Goal: Entertainment & Leisure: Consume media (video, audio)

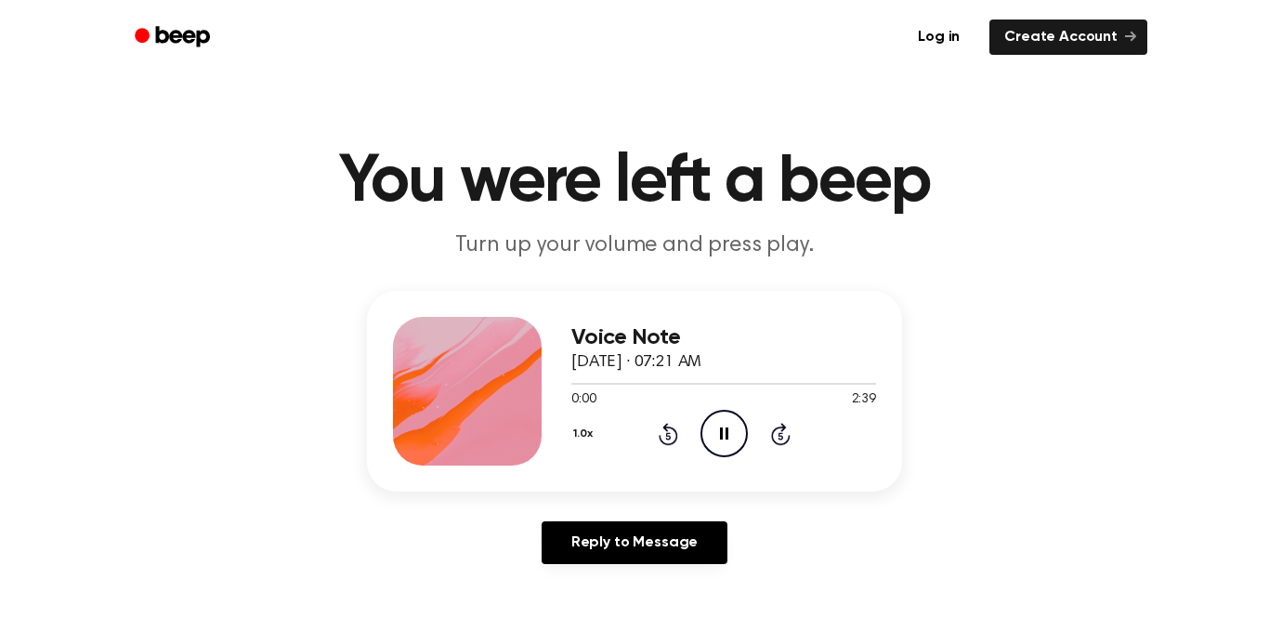
click at [713, 435] on icon "Pause Audio" at bounding box center [723, 433] width 47 height 47
click at [720, 426] on icon "Play Audio" at bounding box center [723, 433] width 47 height 47
click at [726, 431] on icon at bounding box center [724, 433] width 8 height 12
click at [661, 438] on icon at bounding box center [669, 434] width 20 height 22
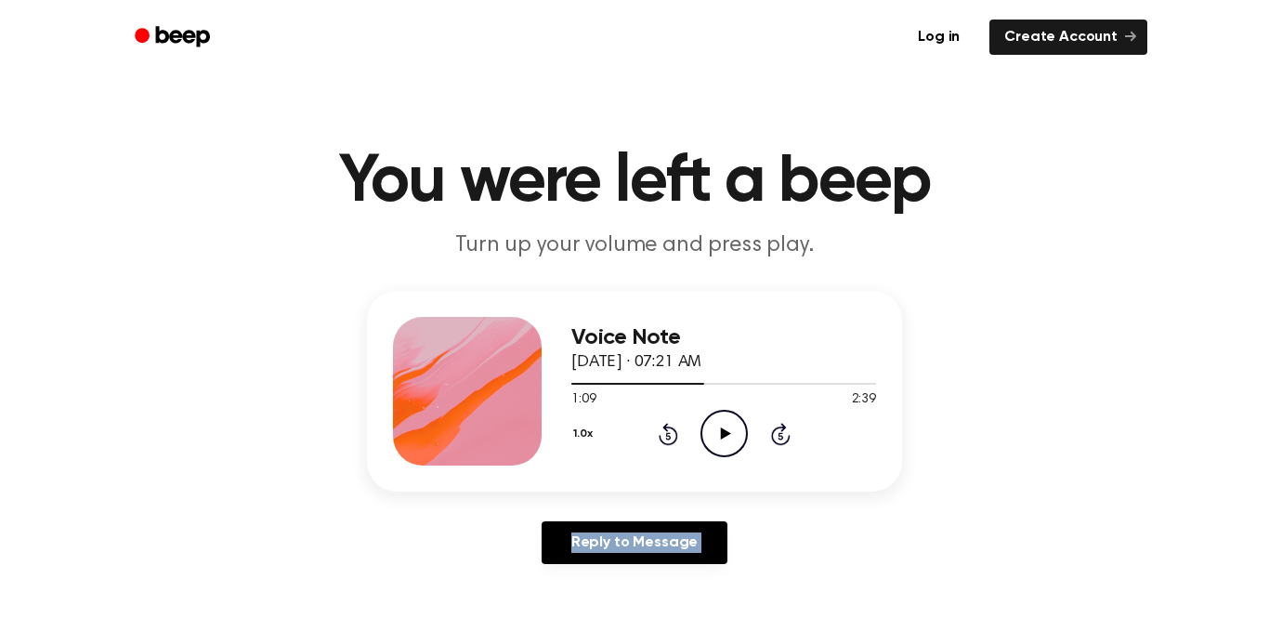
click at [661, 438] on icon at bounding box center [669, 434] width 20 height 22
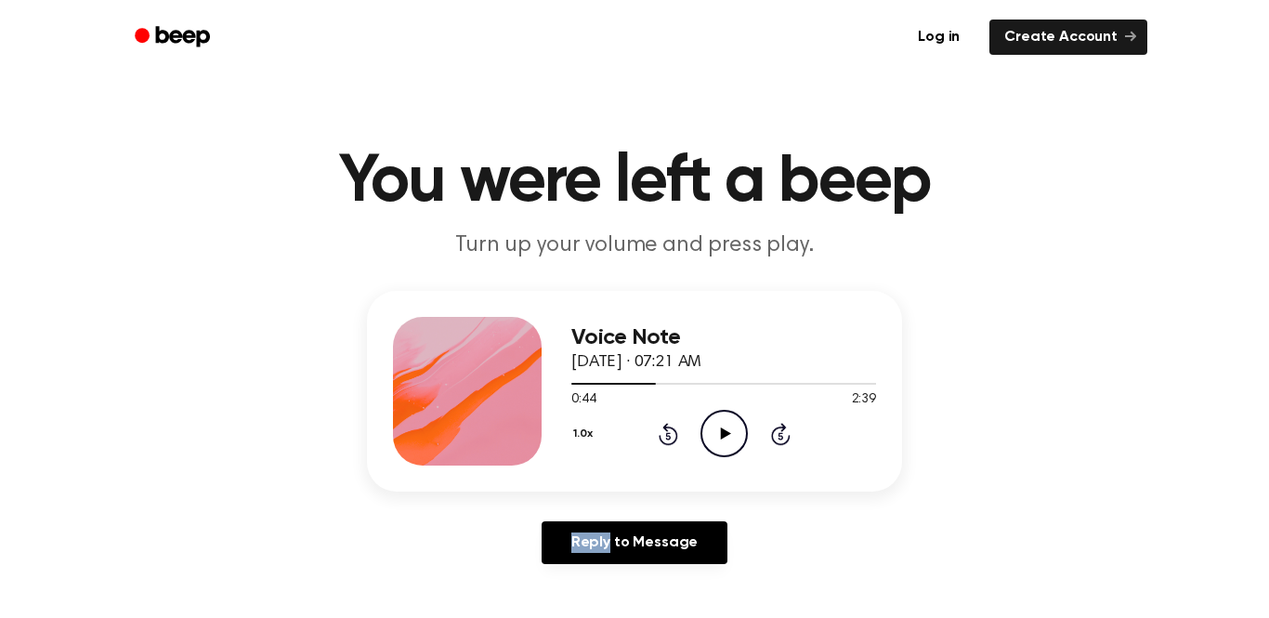
click at [661, 438] on icon at bounding box center [669, 434] width 20 height 22
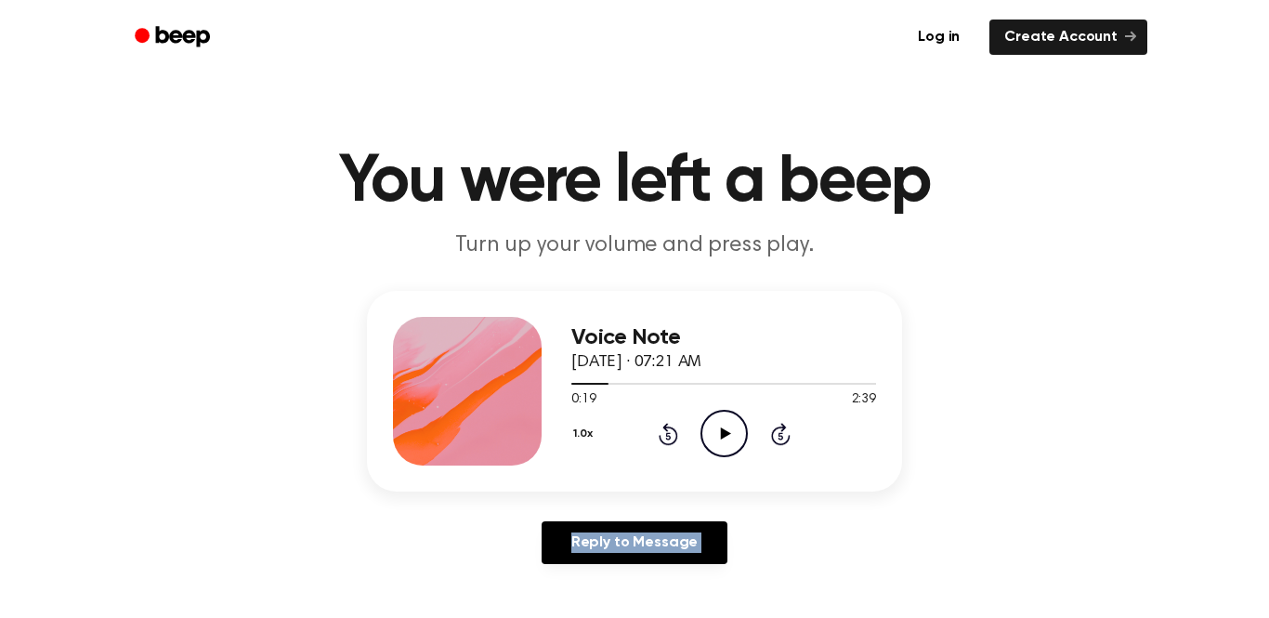
click at [661, 438] on icon at bounding box center [669, 434] width 20 height 22
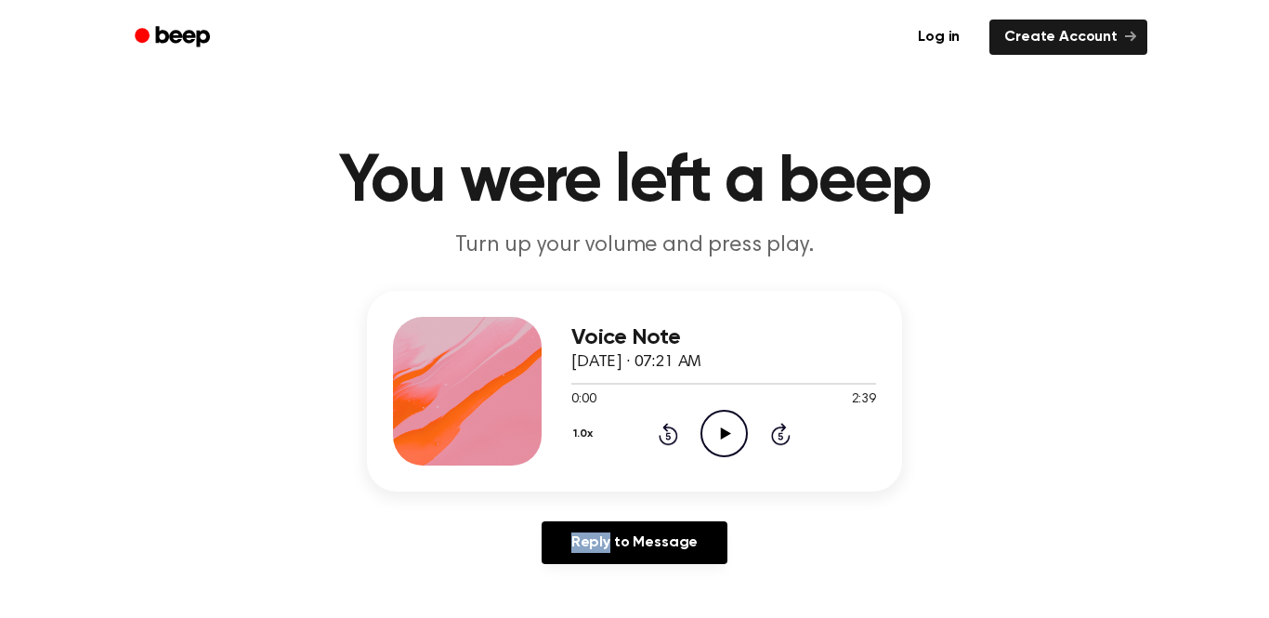
click at [562, 435] on div "Voice Note [DATE] · 07:21 AM 0:00 2:39 Your browser does not support the [objec…" at bounding box center [634, 391] width 535 height 201
click at [607, 436] on div "1.0x Rewind 5 seconds Play Audio Skip 5 seconds" at bounding box center [723, 433] width 305 height 47
click at [589, 433] on button "1.0x" at bounding box center [585, 434] width 28 height 32
click at [610, 516] on span "0.8x" at bounding box center [601, 512] width 23 height 20
click at [717, 438] on icon "Play Audio" at bounding box center [723, 433] width 47 height 47
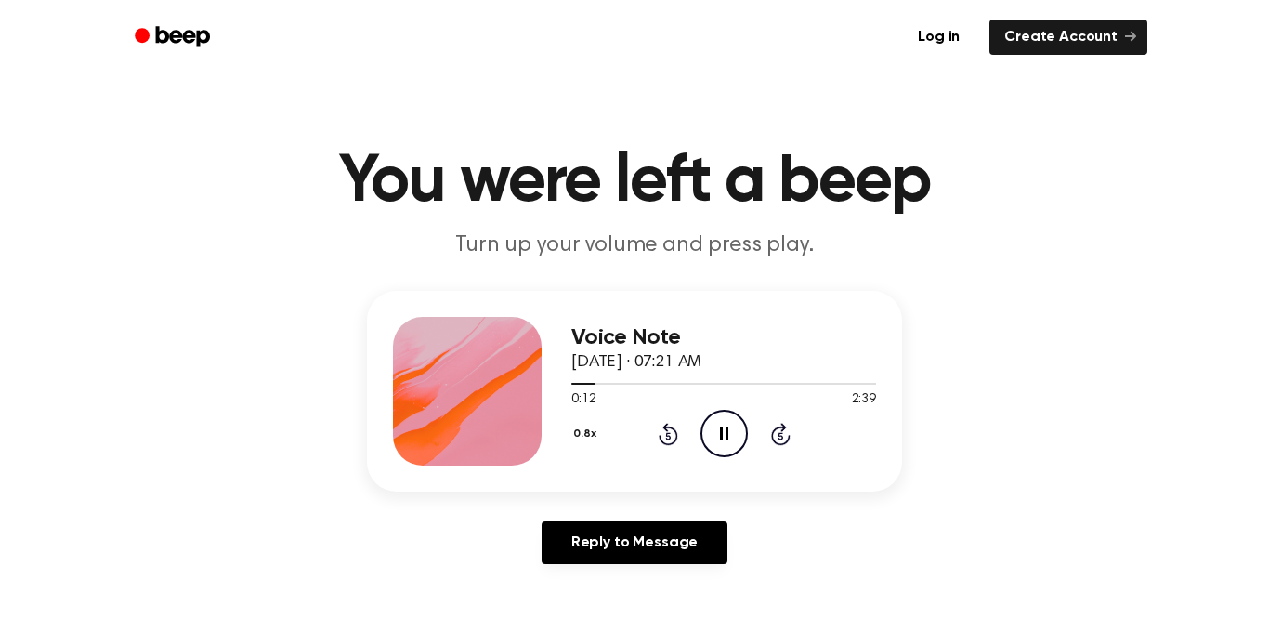
click at [579, 425] on button "0.8x" at bounding box center [587, 434] width 32 height 32
click at [614, 551] on div "1.0x" at bounding box center [607, 546] width 72 height 34
click at [660, 442] on icon "Rewind 5 seconds" at bounding box center [668, 434] width 20 height 24
click at [709, 430] on icon "Pause Audio" at bounding box center [723, 433] width 47 height 47
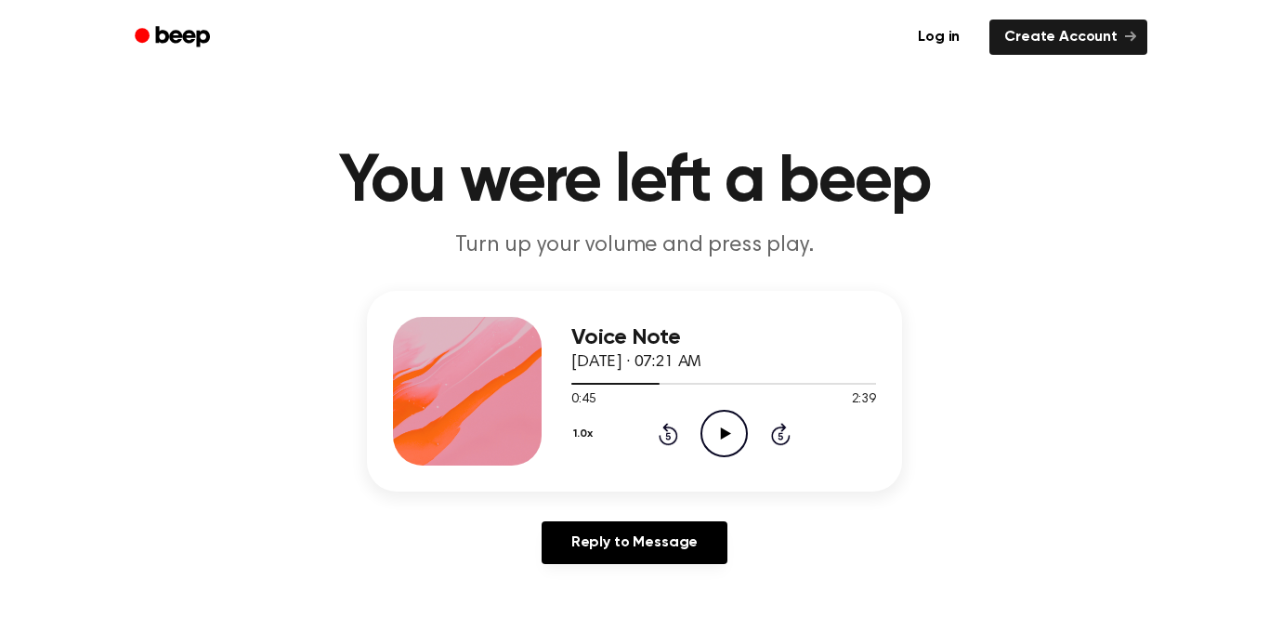
click at [709, 430] on icon "Play Audio" at bounding box center [723, 433] width 47 height 47
click at [677, 436] on icon at bounding box center [669, 434] width 20 height 22
click at [705, 424] on icon "Pause Audio" at bounding box center [723, 433] width 47 height 47
click at [705, 424] on icon "Play Audio" at bounding box center [723, 433] width 47 height 47
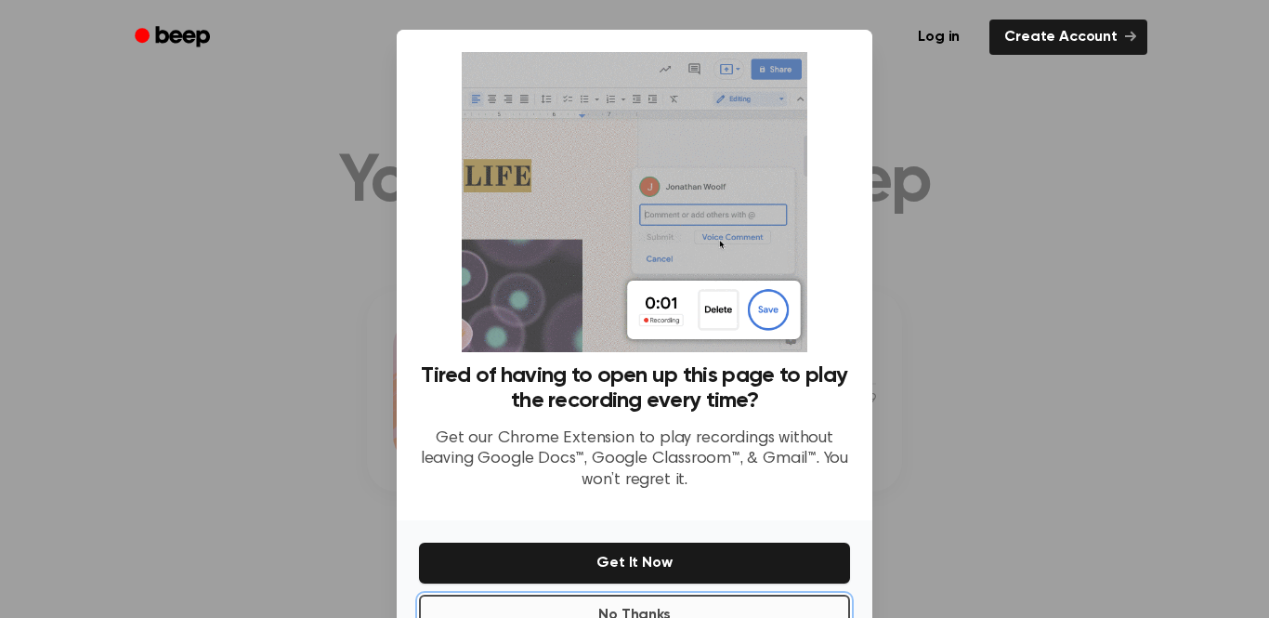
click at [569, 602] on button "No Thanks" at bounding box center [634, 615] width 431 height 41
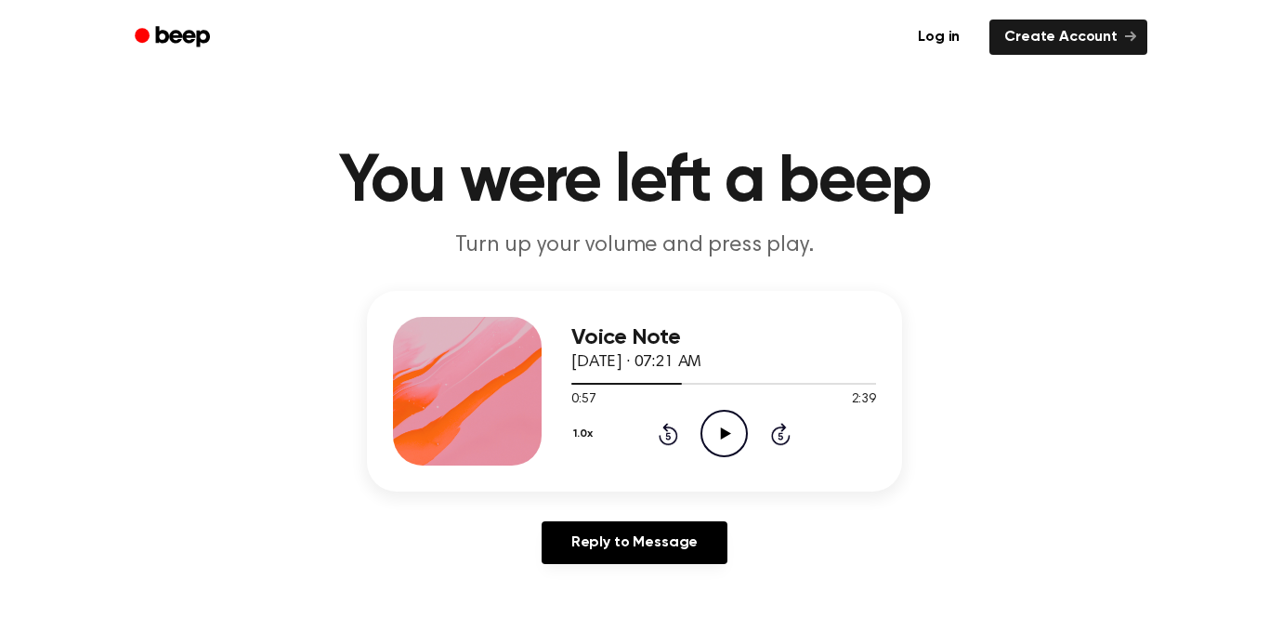
click at [725, 440] on icon "Play Audio" at bounding box center [723, 433] width 47 height 47
click at [726, 439] on icon at bounding box center [724, 433] width 8 height 12
click at [726, 439] on icon "Play Audio" at bounding box center [723, 433] width 47 height 47
click at [726, 439] on icon at bounding box center [724, 433] width 8 height 12
click at [726, 439] on icon "Play Audio" at bounding box center [723, 433] width 47 height 47
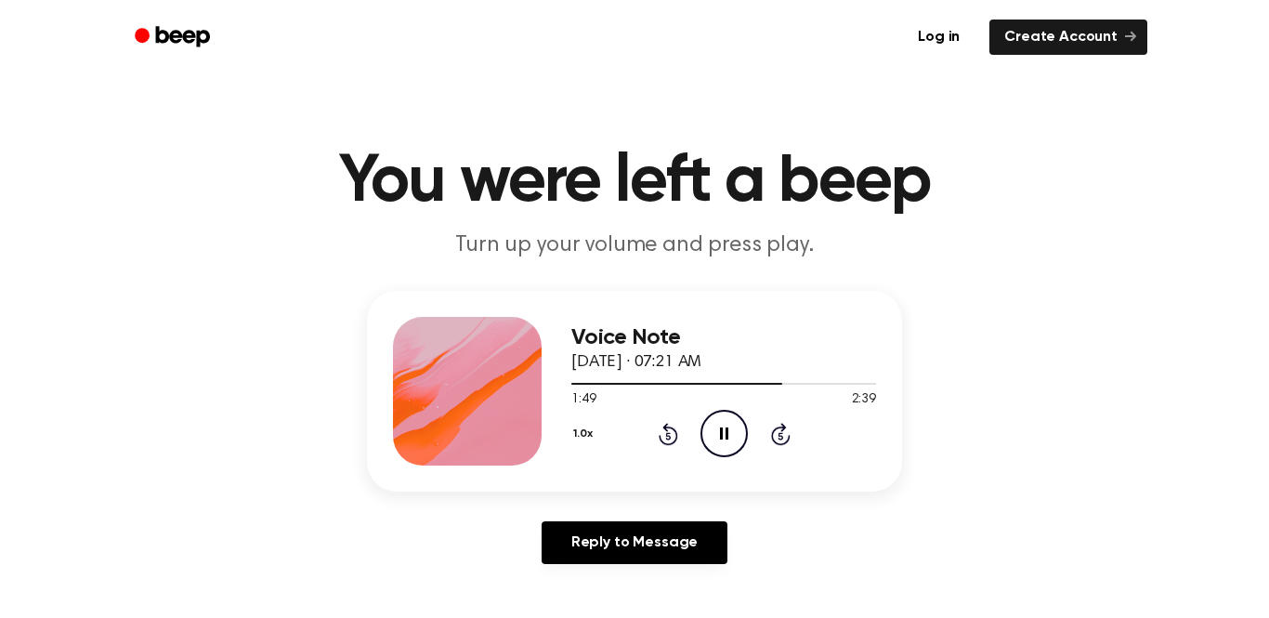
click at [726, 439] on icon at bounding box center [724, 433] width 8 height 12
click at [726, 439] on icon "Play Audio" at bounding box center [723, 433] width 47 height 47
click at [726, 439] on icon at bounding box center [724, 433] width 8 height 12
click at [726, 439] on icon "Play Audio" at bounding box center [723, 433] width 47 height 47
